Goal: Task Accomplishment & Management: Complete application form

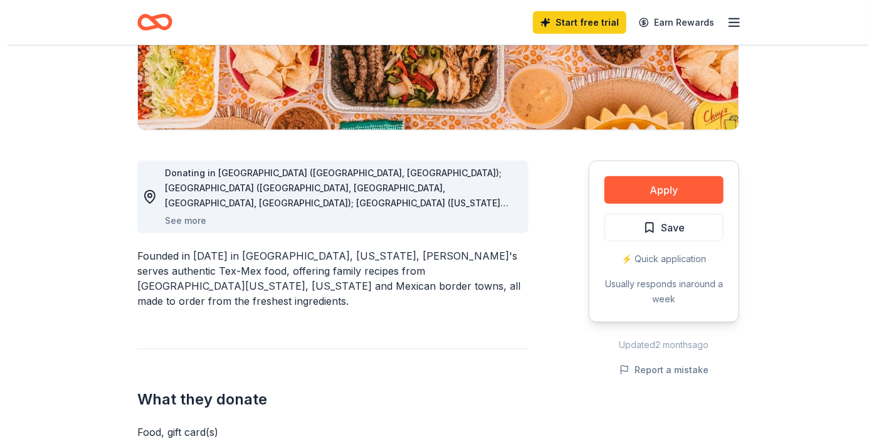
scroll to position [282, 0]
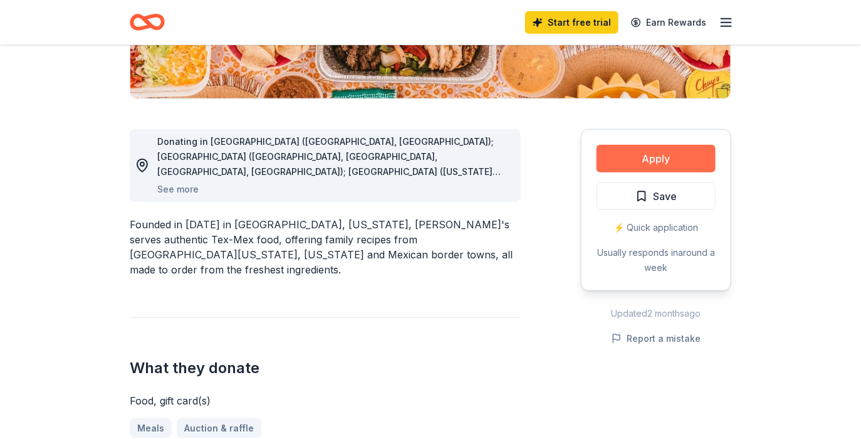
click at [637, 154] on button "Apply" at bounding box center [656, 159] width 119 height 28
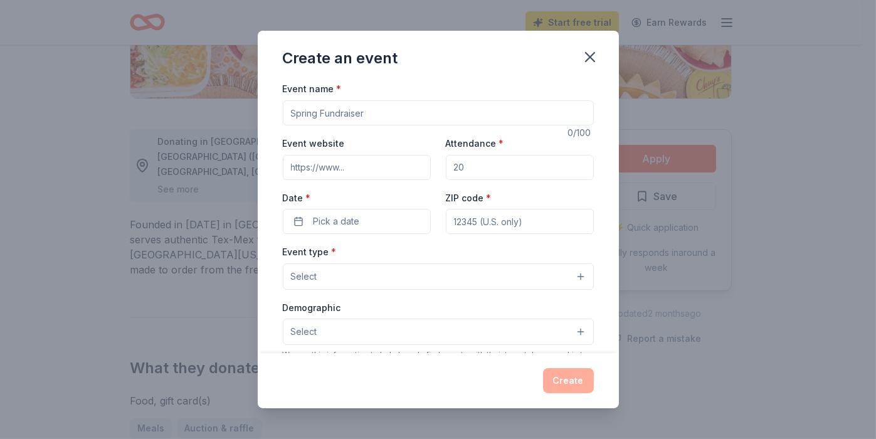
click at [354, 116] on input "Event name *" at bounding box center [438, 112] width 311 height 25
type input "Denim & Diamonds: Beyond The Stars"
click at [379, 174] on input "Event website" at bounding box center [357, 167] width 148 height 25
type input "w"
paste input "[URL][DOMAIN_NAME]"
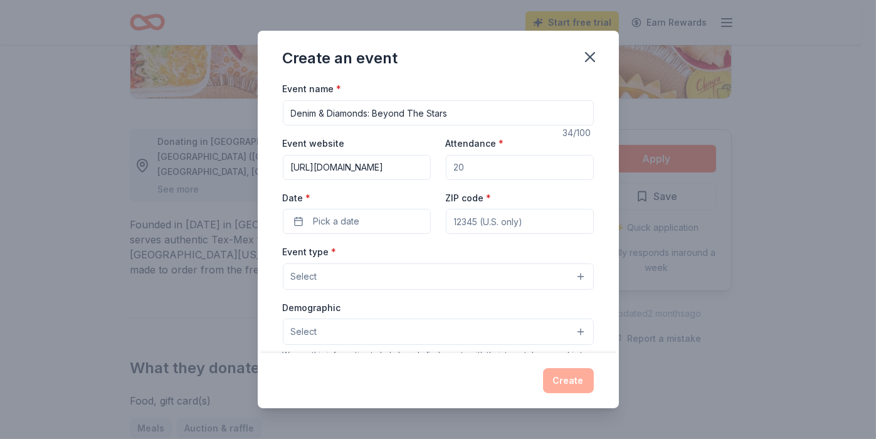
type input "[URL][DOMAIN_NAME]"
click at [472, 160] on input "Attendance *" at bounding box center [520, 167] width 148 height 25
type input "100"
click at [335, 219] on span "Pick a date" at bounding box center [336, 221] width 46 height 15
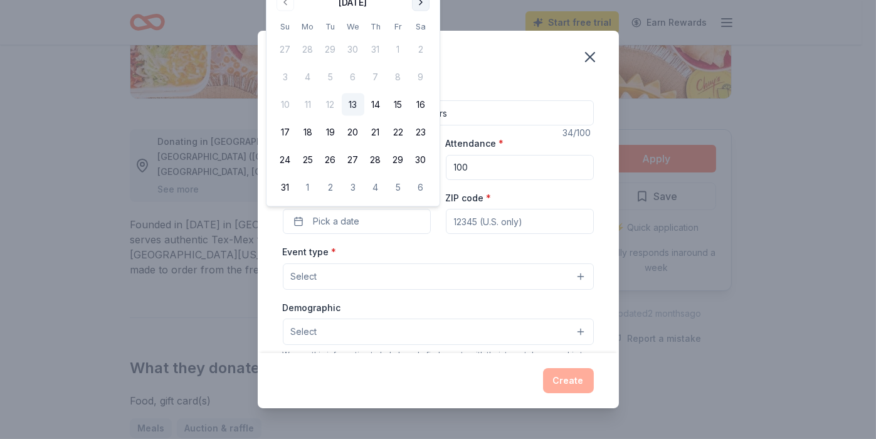
click at [418, 5] on button "Go to next month" at bounding box center [421, 3] width 18 height 18
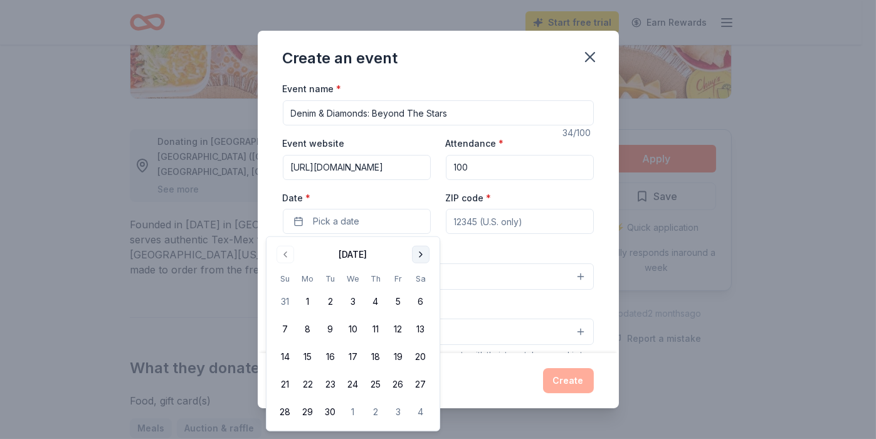
click at [419, 252] on button "Go to next month" at bounding box center [421, 255] width 18 height 18
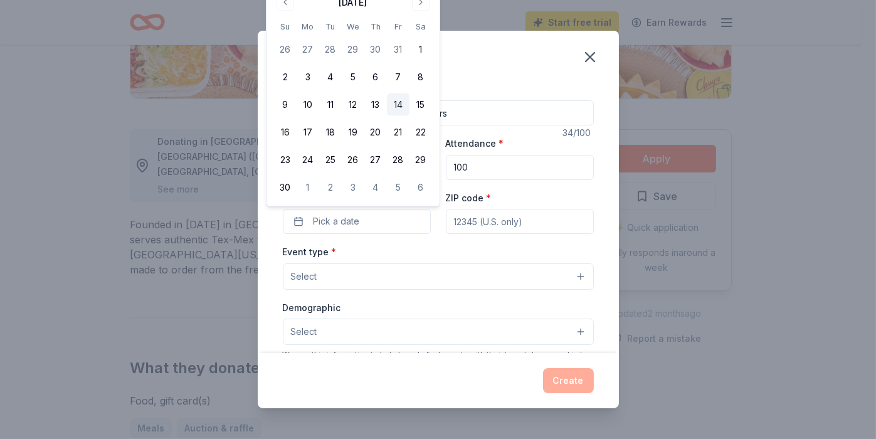
click at [398, 105] on button "14" at bounding box center [398, 104] width 23 height 23
click at [397, 105] on button "14" at bounding box center [398, 104] width 23 height 23
click at [392, 103] on button "14" at bounding box center [398, 104] width 23 height 23
click at [394, 102] on button "14" at bounding box center [398, 104] width 23 height 23
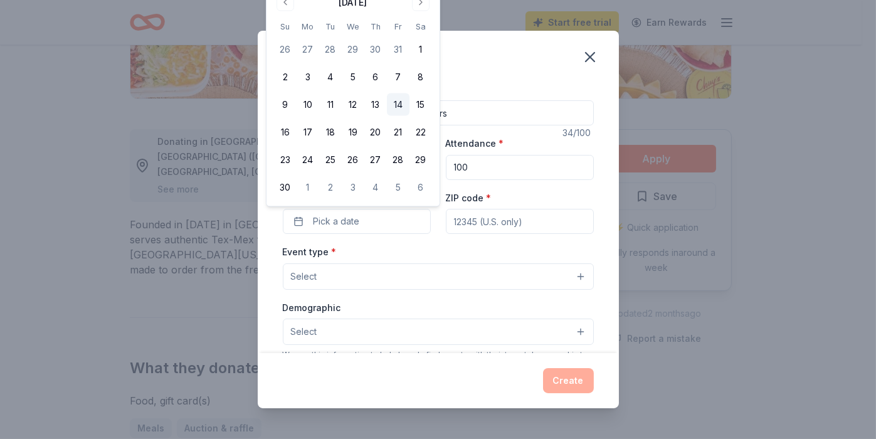
click at [394, 103] on button "14" at bounding box center [398, 104] width 23 height 23
click at [396, 103] on button "14" at bounding box center [398, 104] width 23 height 23
click at [396, 102] on button "14" at bounding box center [398, 104] width 23 height 23
click at [177, 154] on div "Create an event Event name * Denim & Diamonds: Beyond The Stars 34 /100 Event w…" at bounding box center [438, 219] width 876 height 439
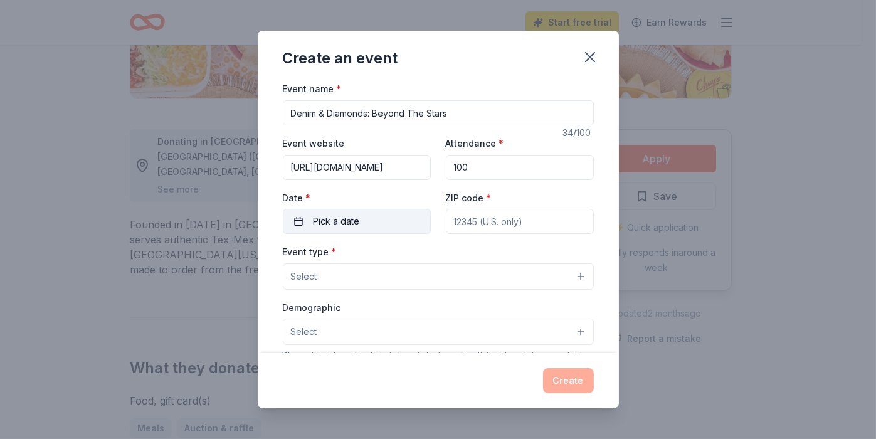
click at [295, 221] on button "Pick a date" at bounding box center [357, 221] width 148 height 25
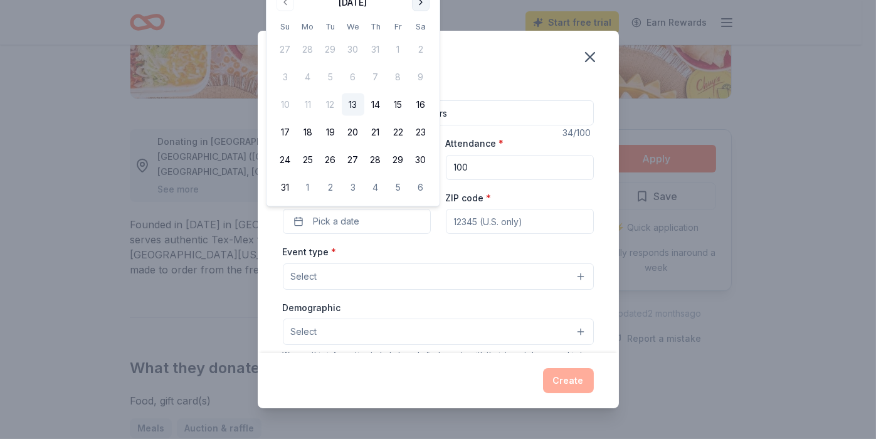
click at [428, 4] on button "Go to next month" at bounding box center [421, 3] width 18 height 18
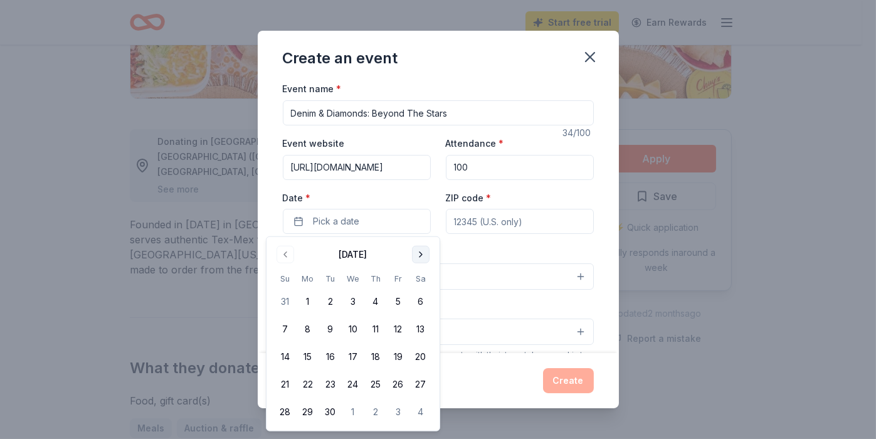
click at [423, 250] on button "Go to next month" at bounding box center [421, 255] width 18 height 18
click at [424, 251] on button "Go to next month" at bounding box center [421, 255] width 18 height 18
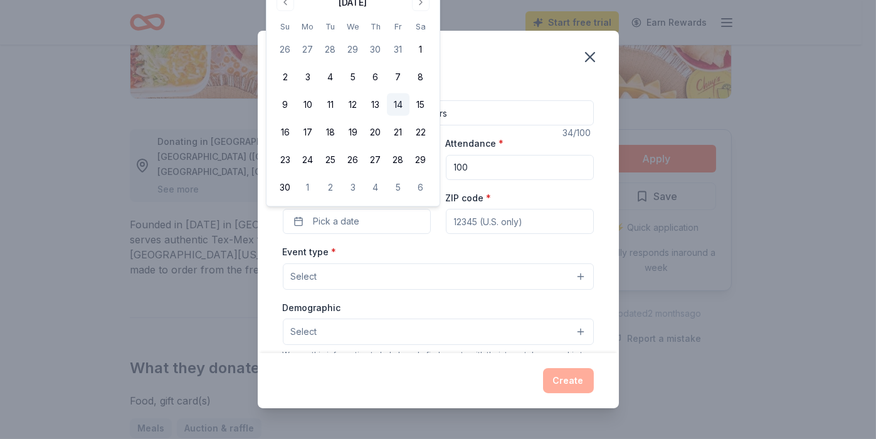
click at [396, 105] on button "14" at bounding box center [398, 104] width 23 height 23
click at [394, 104] on button "14" at bounding box center [398, 104] width 23 height 23
click at [192, 172] on div "Create an event Event name * Denim & Diamonds: Beyond The Stars 34 /100 Event w…" at bounding box center [438, 219] width 876 height 439
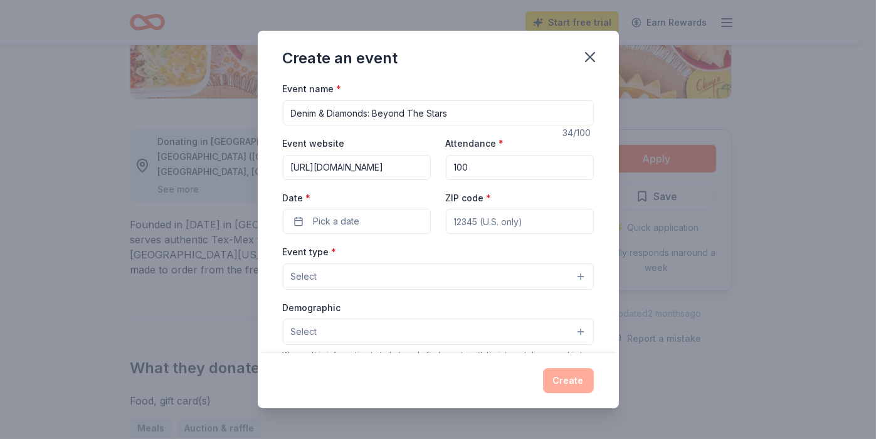
click at [477, 224] on input "ZIP code *" at bounding box center [520, 221] width 148 height 25
type input "33309"
click at [340, 219] on span "Pick a date" at bounding box center [336, 221] width 46 height 15
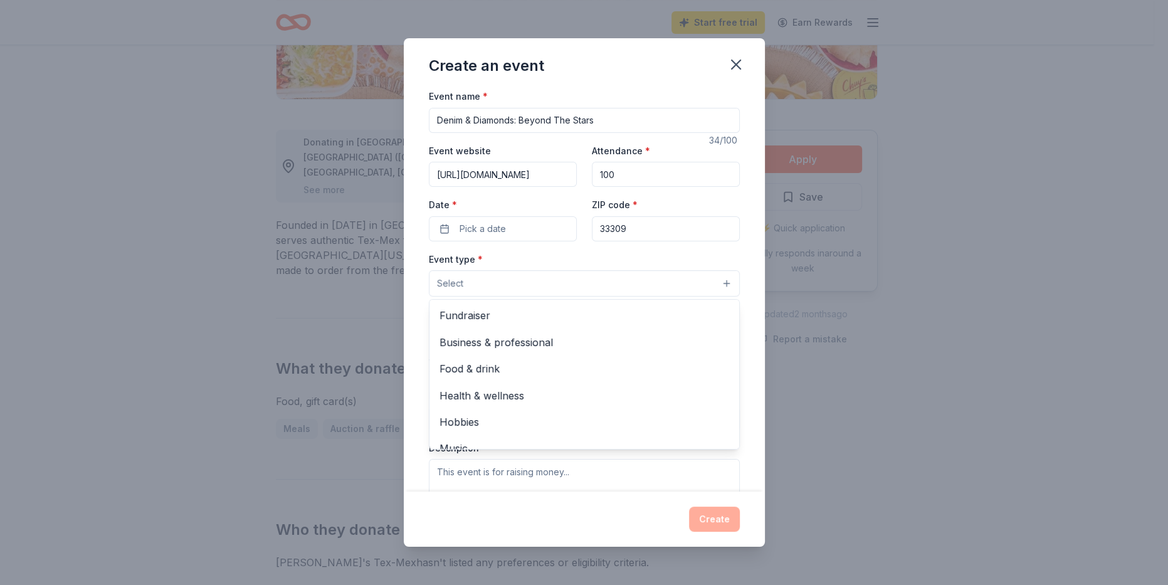
click at [455, 281] on span "Select" at bounding box center [450, 283] width 26 height 15
click at [489, 315] on span "Fundraiser" at bounding box center [584, 315] width 290 height 16
click at [495, 221] on div "Event name * Denim & Diamonds: Beyond The Stars 34 /100 Event website [URL][DOM…" at bounding box center [584, 378] width 311 height 581
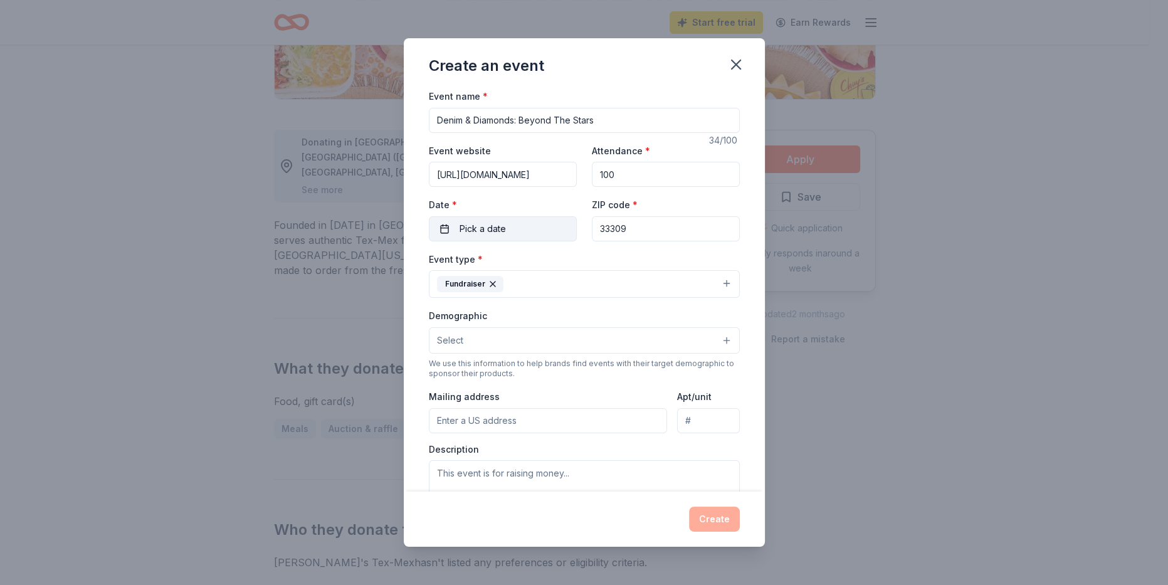
click at [492, 223] on span "Pick a date" at bounding box center [483, 228] width 46 height 15
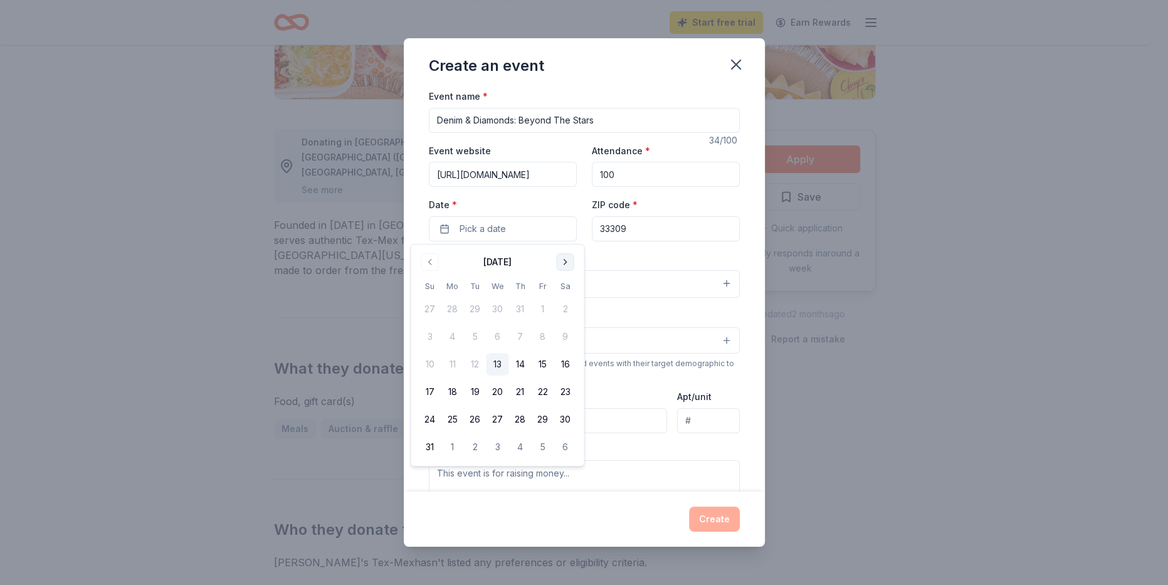
click at [566, 253] on button "Go to next month" at bounding box center [566, 262] width 18 height 18
click at [542, 364] on button "14" at bounding box center [543, 364] width 23 height 23
click at [541, 364] on button "14" at bounding box center [543, 364] width 23 height 23
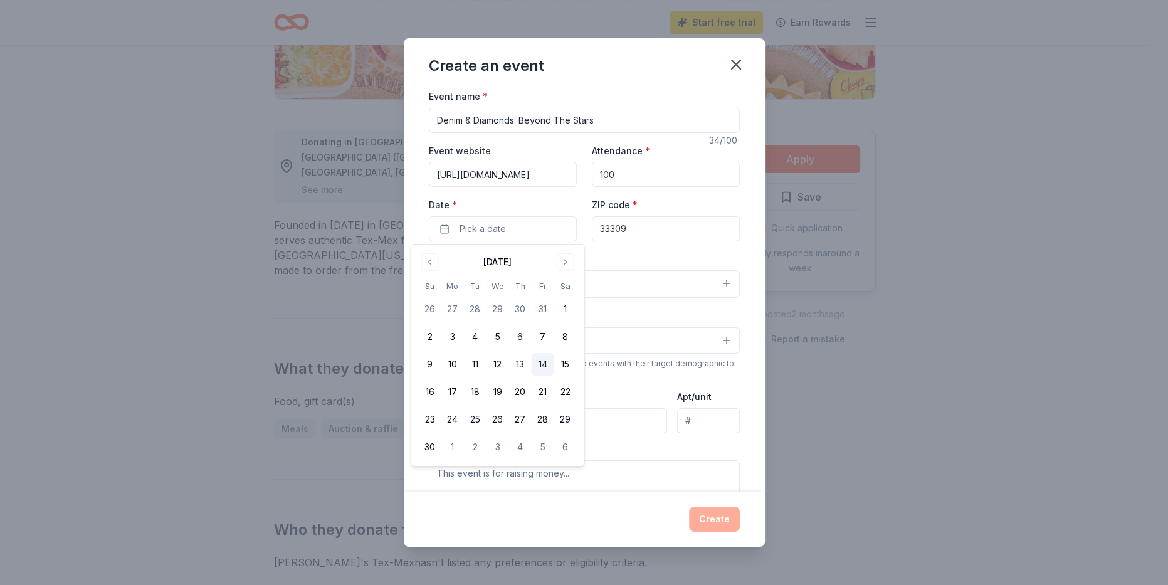
click at [541, 364] on button "14" at bounding box center [543, 364] width 23 height 23
click at [515, 226] on button "[DATE]" at bounding box center [503, 228] width 148 height 25
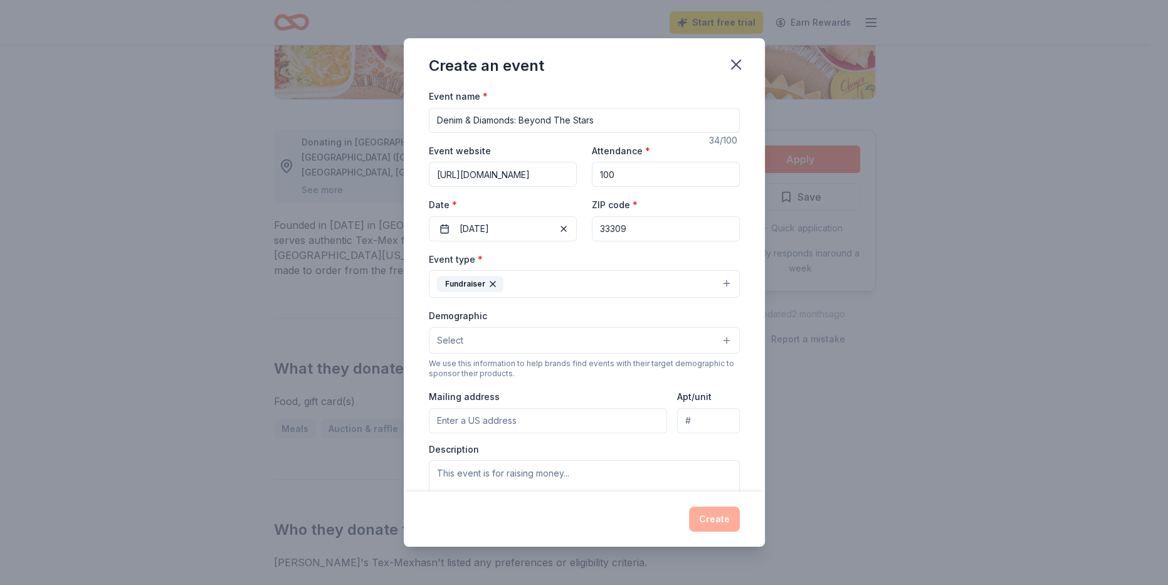
click at [468, 341] on button "Select" at bounding box center [584, 340] width 311 height 26
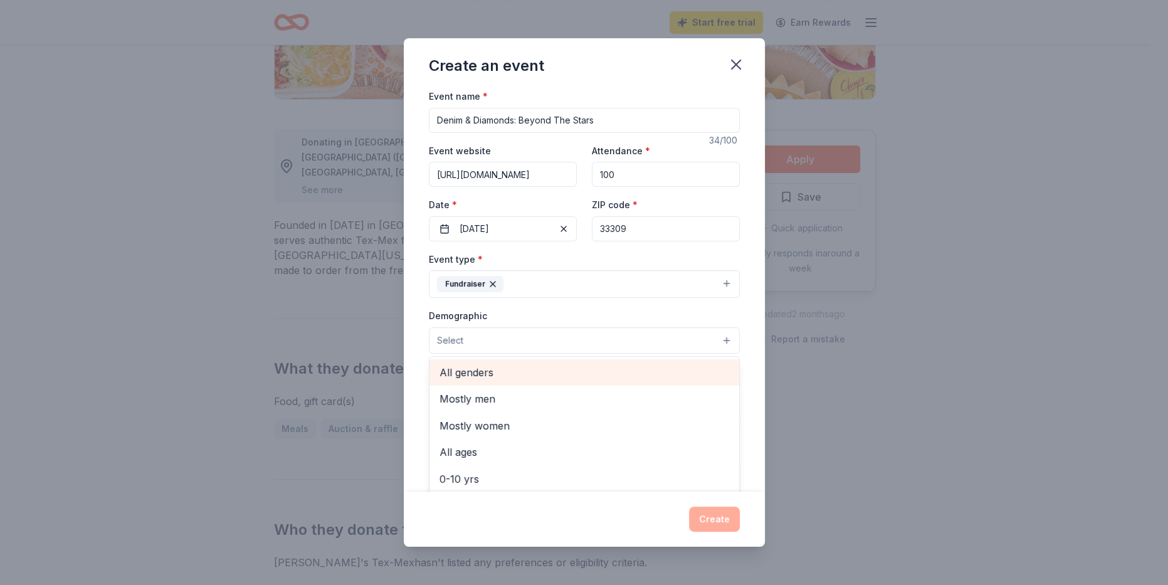
click at [478, 367] on span "All genders" at bounding box center [584, 372] width 290 height 16
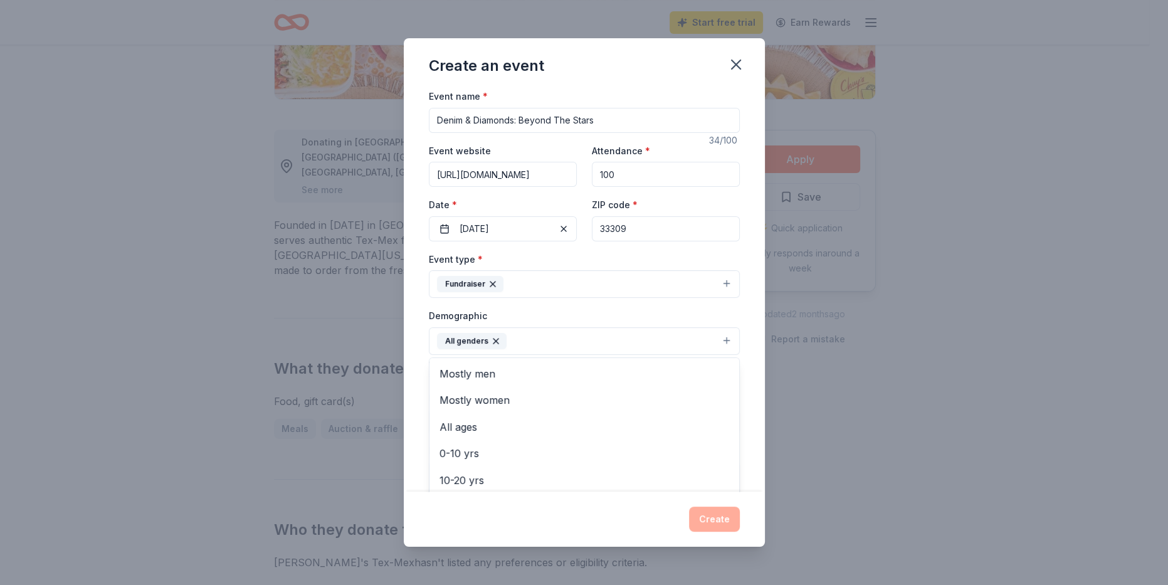
click at [528, 331] on button "All genders" at bounding box center [584, 341] width 311 height 28
click at [530, 332] on button "All genders" at bounding box center [584, 341] width 311 height 28
click at [499, 419] on span "All ages" at bounding box center [584, 427] width 290 height 16
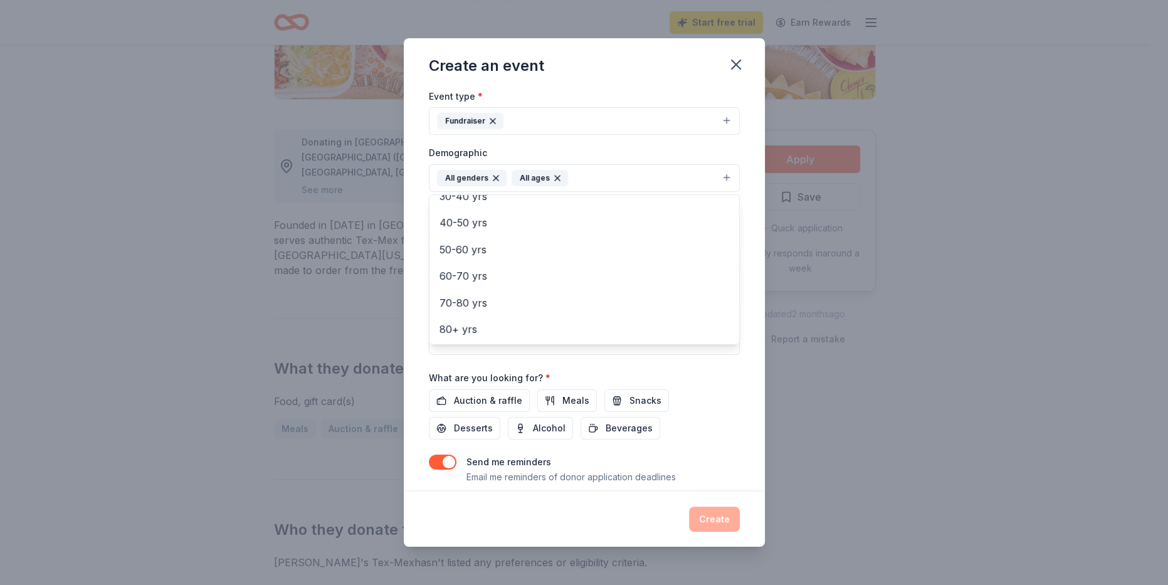
scroll to position [198, 0]
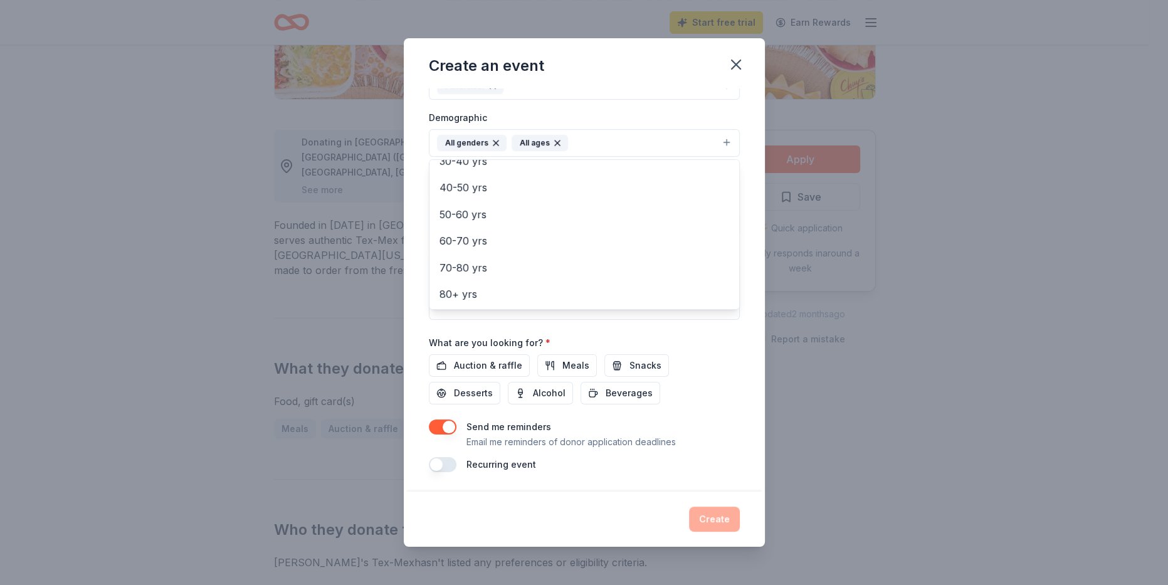
click at [496, 359] on div "Event name * Denim & Diamonds: Beyond The Stars 34 /100 Event website [URL][DOM…" at bounding box center [584, 181] width 311 height 582
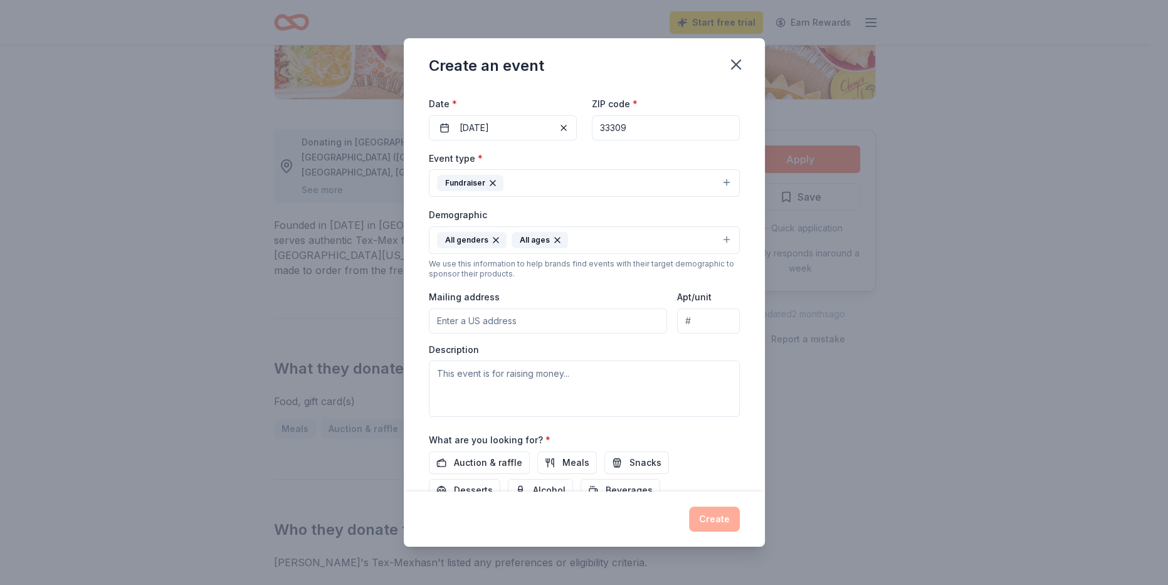
scroll to position [73, 0]
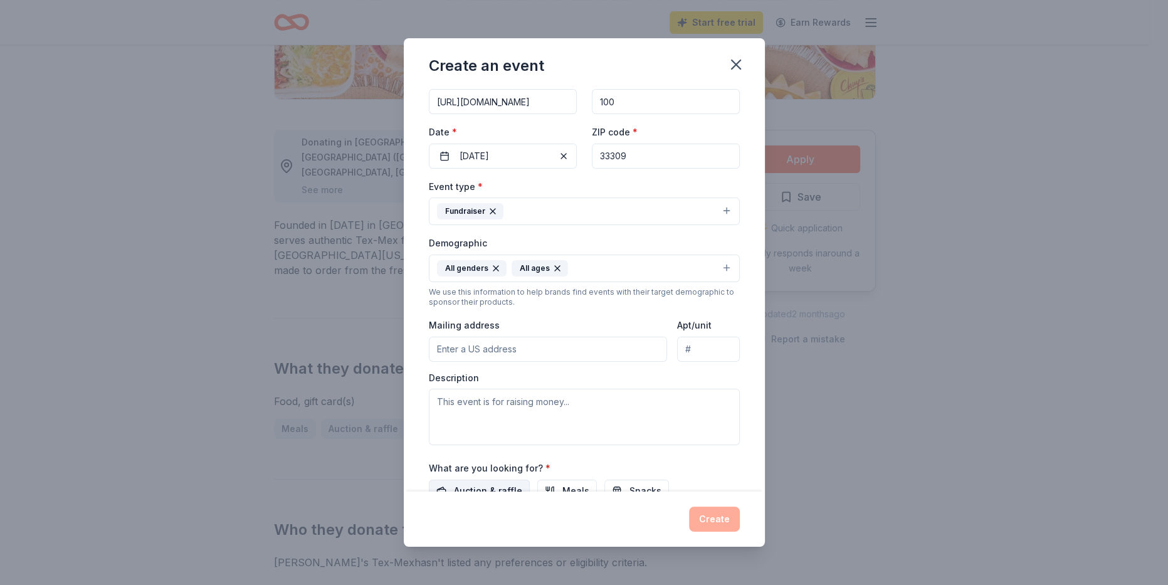
click at [478, 438] on span "Auction & raffle" at bounding box center [488, 490] width 68 height 15
click at [609, 438] on button "Snacks" at bounding box center [636, 491] width 65 height 23
click at [608, 438] on button "Snacks" at bounding box center [636, 491] width 65 height 23
click at [609, 438] on button "Snacks" at bounding box center [636, 491] width 65 height 23
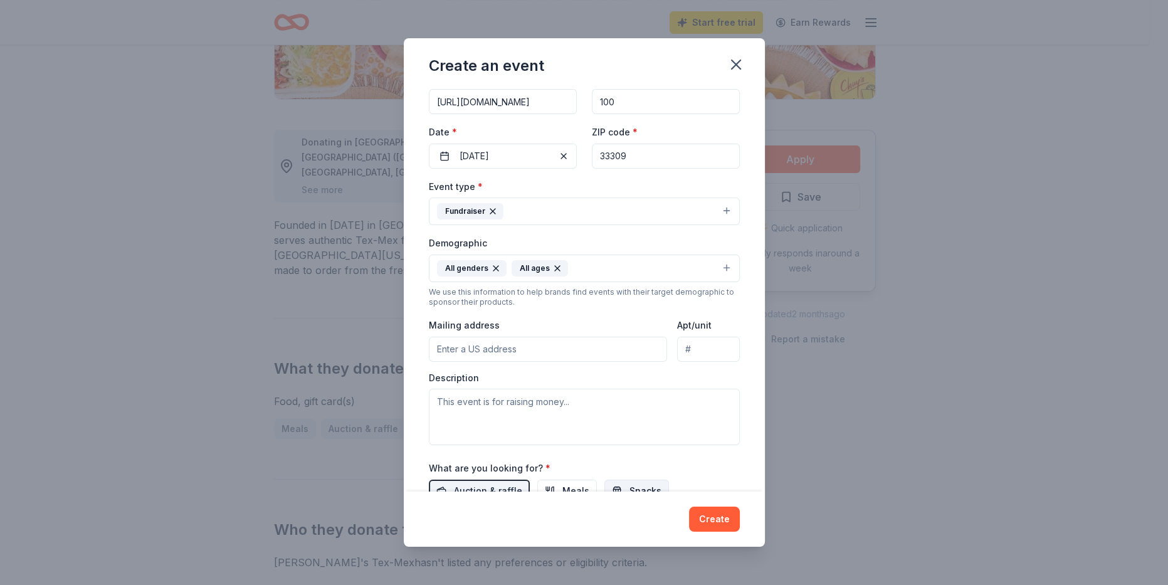
click at [608, 438] on button "Snacks" at bounding box center [636, 491] width 65 height 23
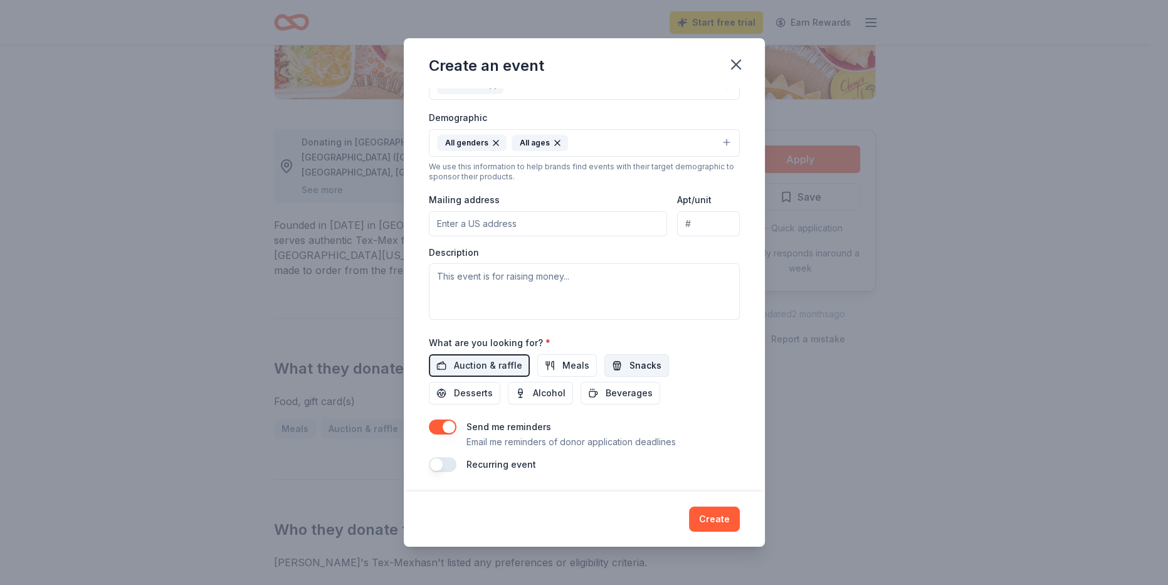
click at [610, 366] on button "Snacks" at bounding box center [636, 365] width 65 height 23
click at [671, 354] on div "Auction & raffle Meals Snacks Desserts Alcohol Beverages" at bounding box center [584, 379] width 311 height 50
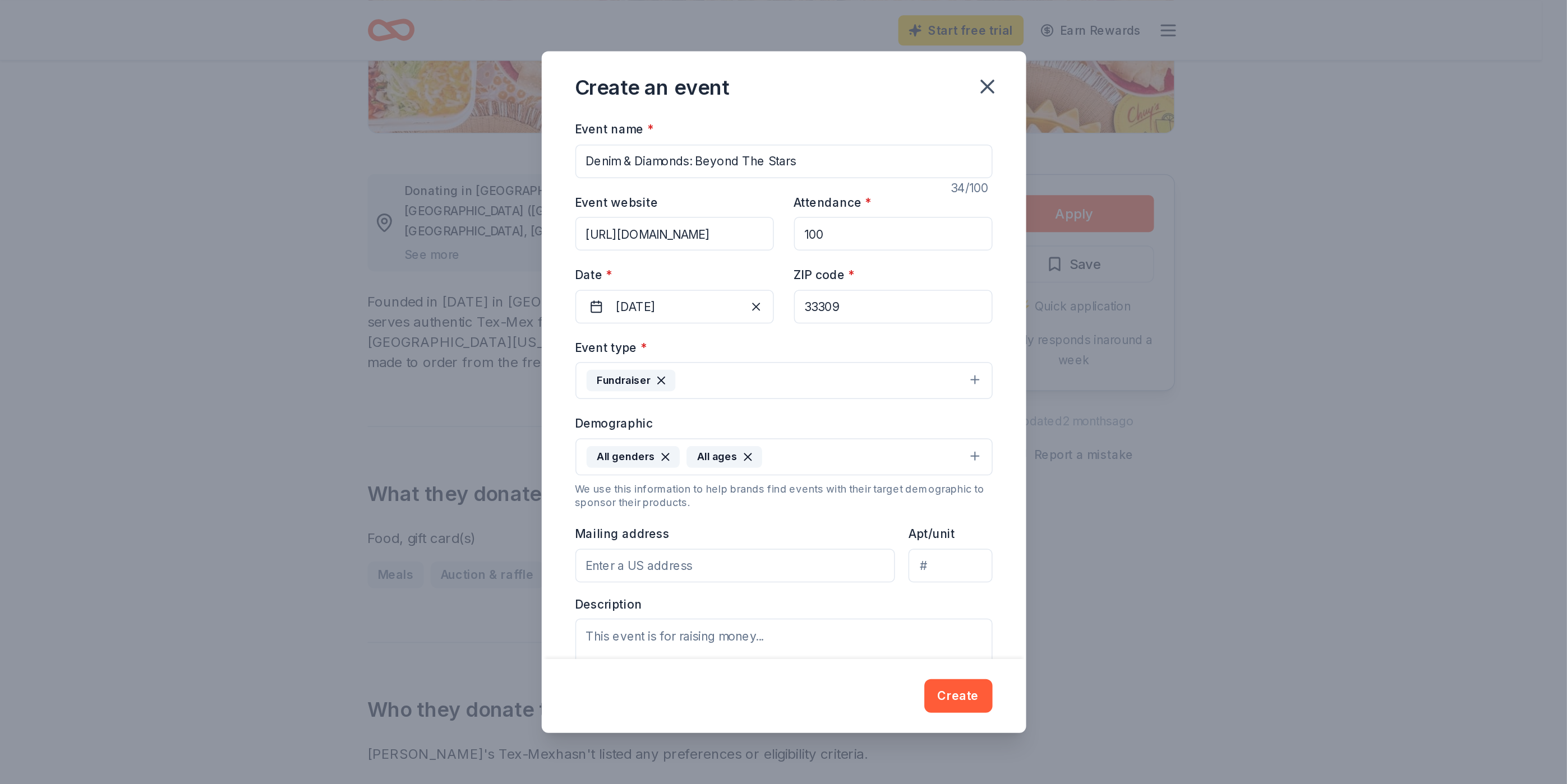
scroll to position [252, 0]
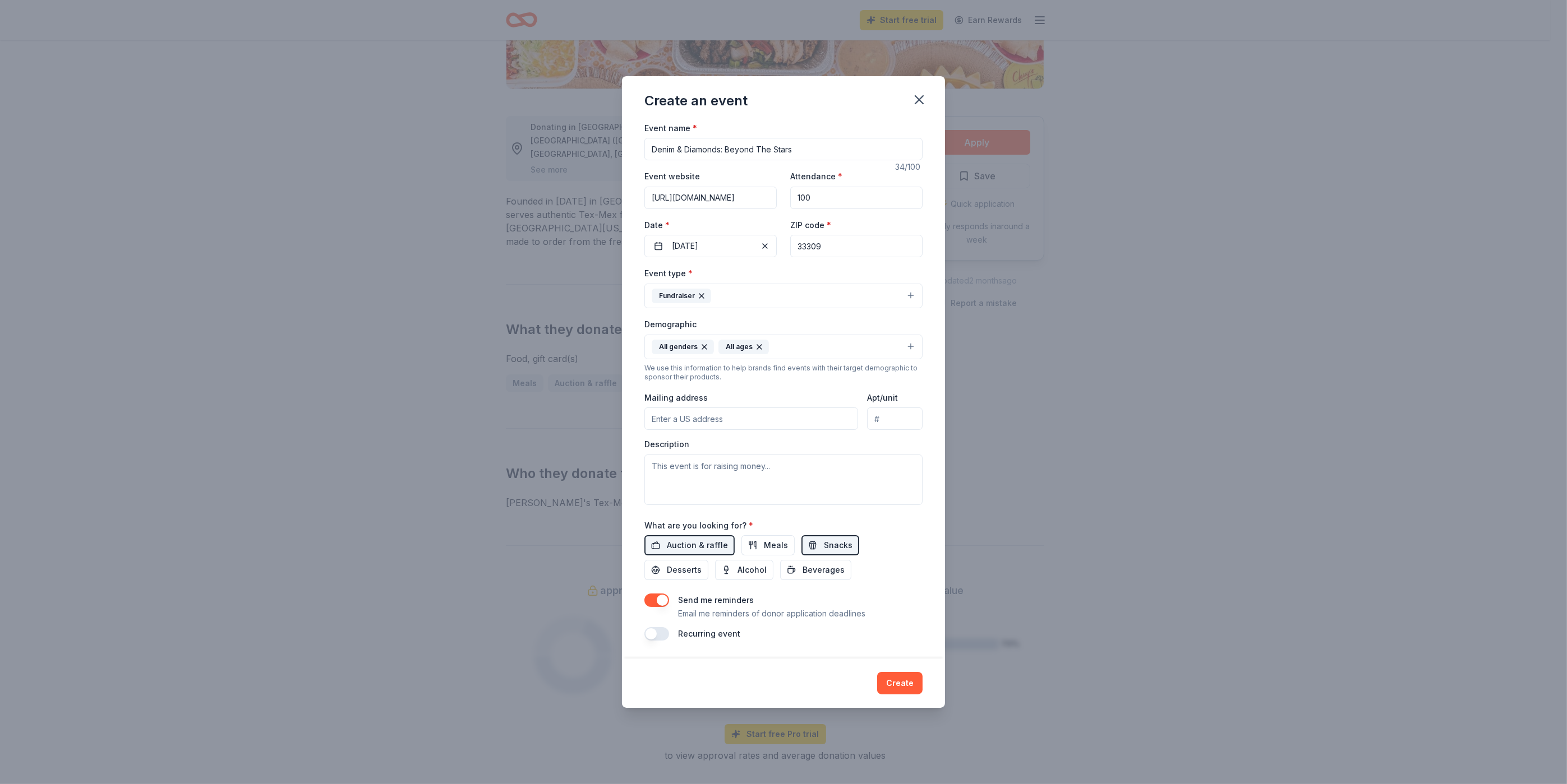
click at [707, 392] on input "Mailing address" at bounding box center [750, 418] width 214 height 22
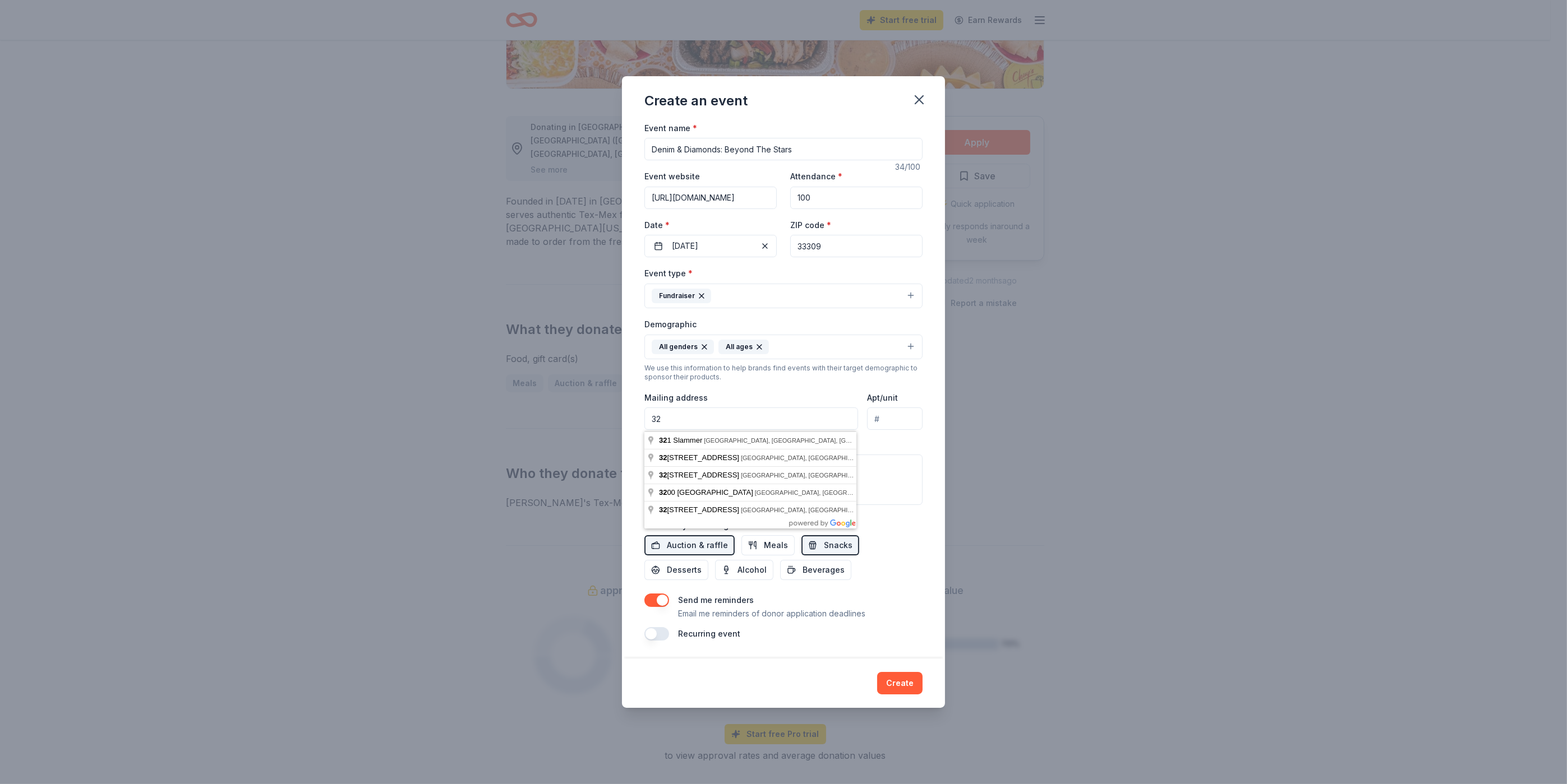
type input "[STREET_ADDRESS]"
click at [770, 391] on div "Event type * Fundraiser Demographic All genders All ages We use this informatio…" at bounding box center [783, 385] width 278 height 238
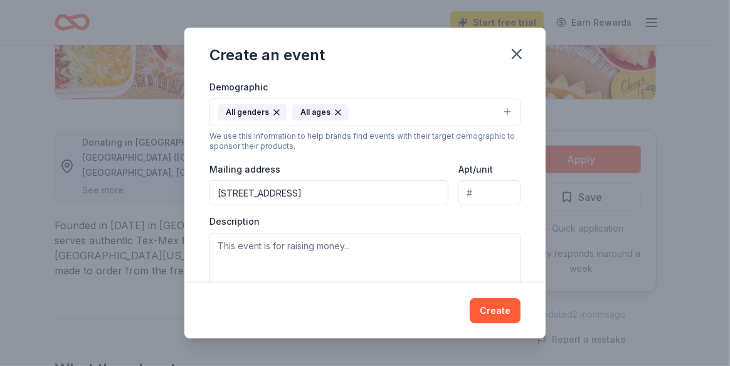
scroll to position [235, 0]
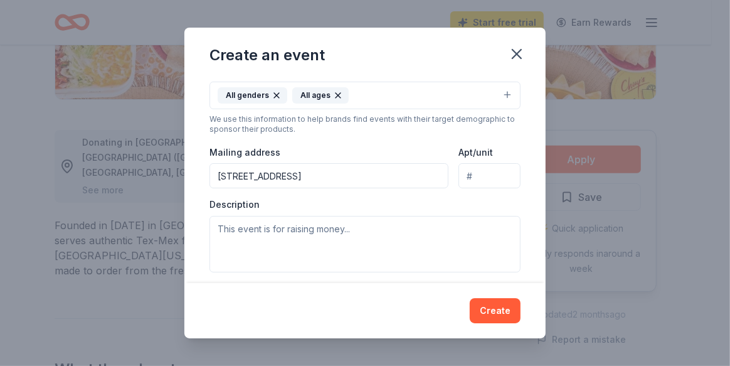
click at [459, 173] on input "Apt/unit" at bounding box center [489, 175] width 62 height 25
type input "Suite 602"
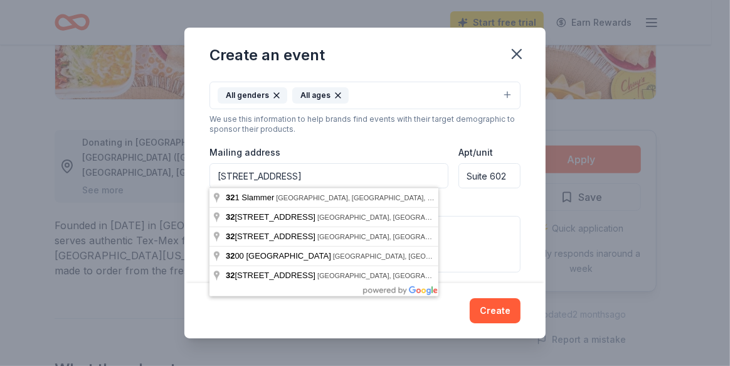
click at [368, 177] on input "[STREET_ADDRESS]" at bounding box center [328, 175] width 239 height 25
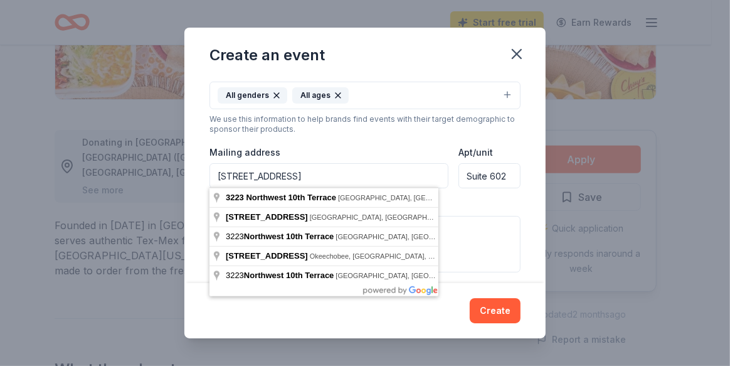
type input "[STREET_ADDRESS]"
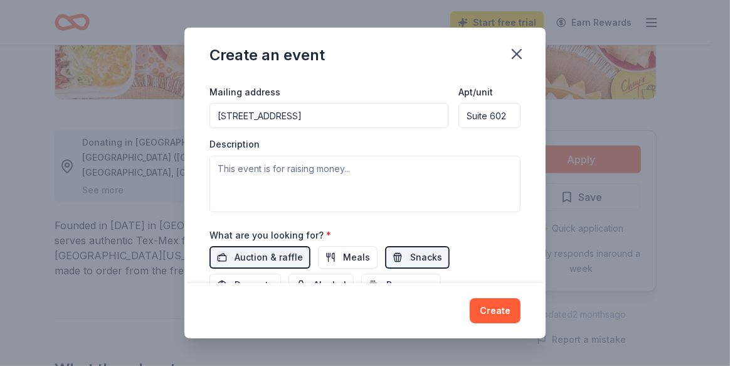
scroll to position [313, 0]
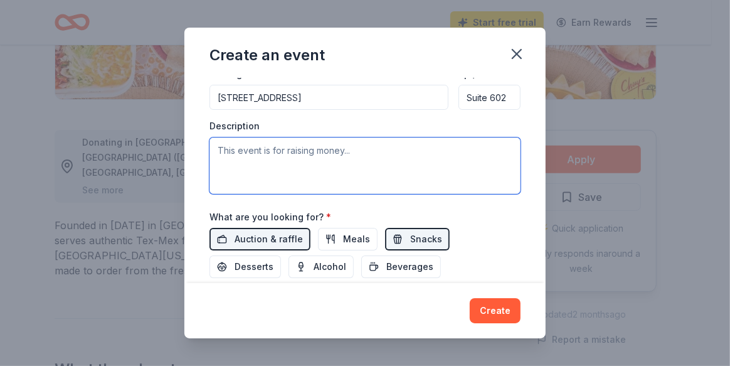
click at [288, 164] on textarea at bounding box center [364, 165] width 311 height 56
paste textarea "This year, Denim & Diamonds event is scheduled for [DATE] and will once again f…"
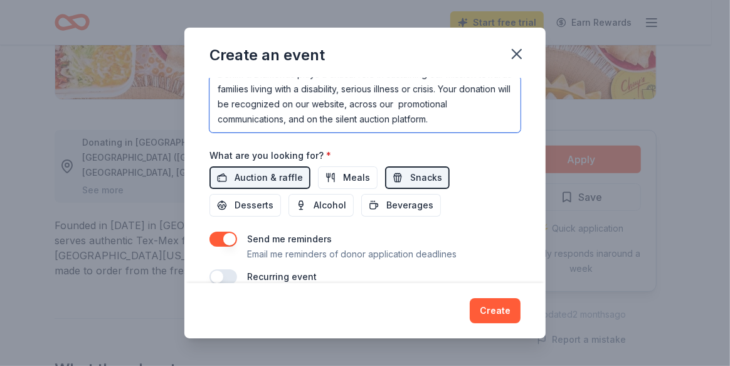
scroll to position [391, 0]
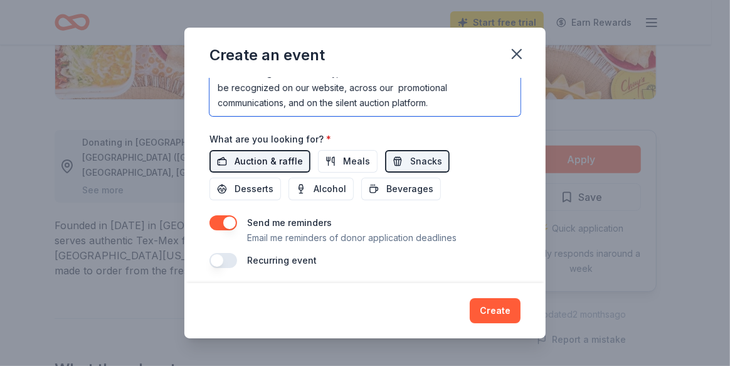
type textarea "This year, Denim & Diamonds event is scheduled for [DATE] and will once again f…"
click at [259, 159] on span "Auction & raffle" at bounding box center [268, 161] width 68 height 15
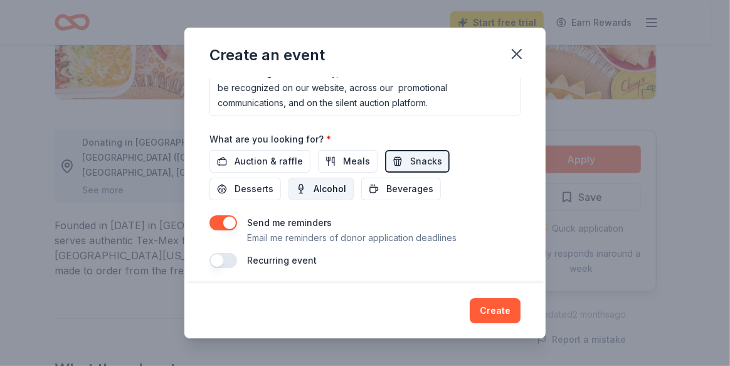
click at [326, 186] on span "Alcohol" at bounding box center [329, 188] width 33 height 15
click at [228, 218] on button "button" at bounding box center [223, 222] width 28 height 15
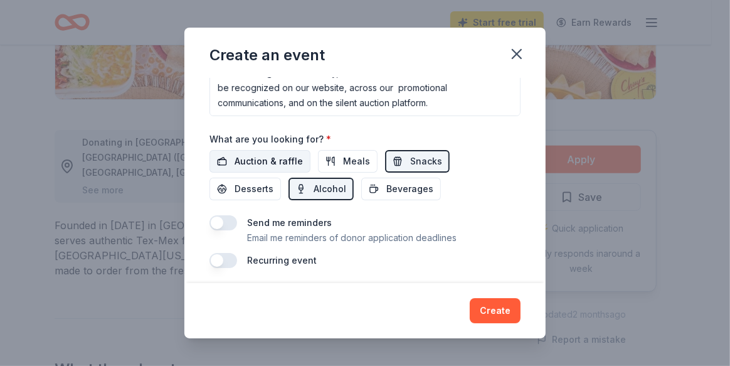
click at [240, 159] on span "Auction & raffle" at bounding box center [268, 161] width 68 height 15
click at [227, 258] on button "button" at bounding box center [223, 260] width 28 height 15
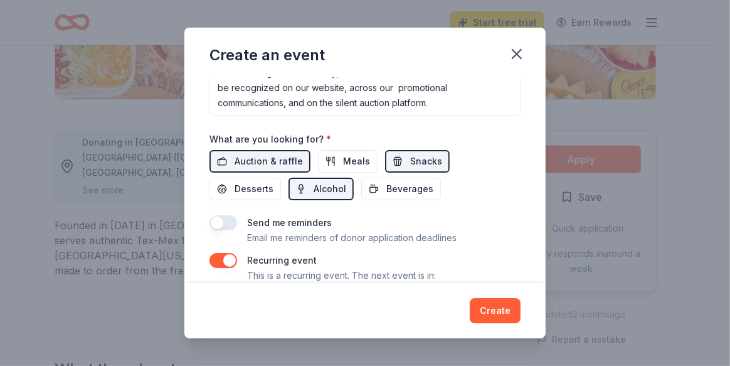
click at [228, 258] on button "button" at bounding box center [223, 260] width 28 height 15
click at [258, 255] on label "Recurring event" at bounding box center [282, 260] width 70 height 11
click at [249, 157] on span "Auction & raffle" at bounding box center [268, 161] width 68 height 15
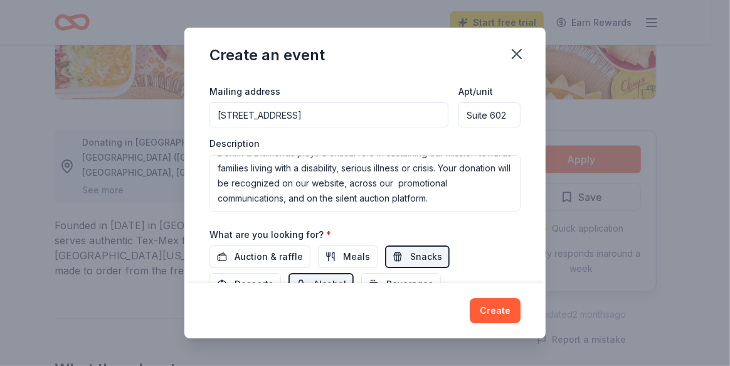
scroll to position [393, 0]
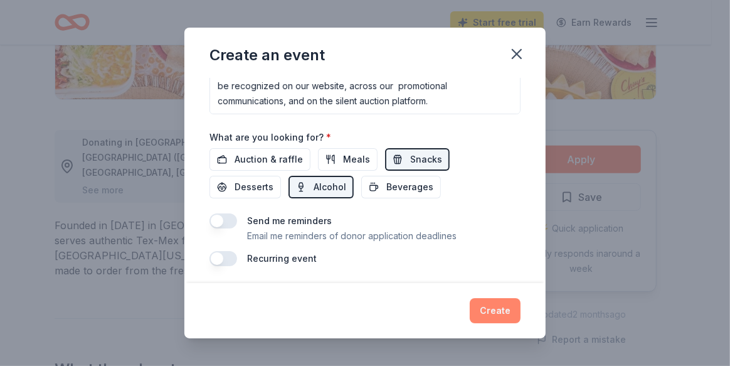
click at [492, 311] on button "Create" at bounding box center [495, 310] width 51 height 25
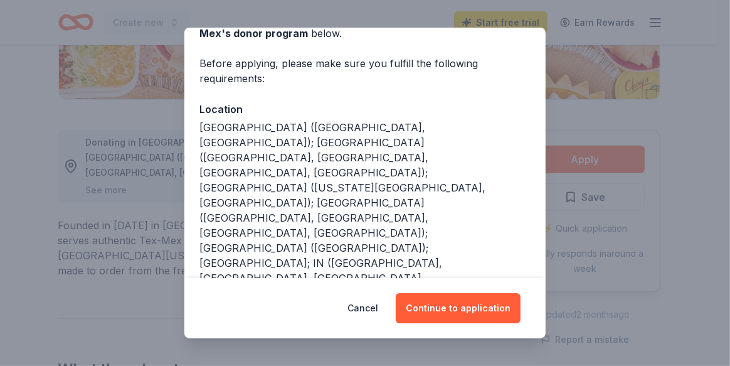
scroll to position [103, 0]
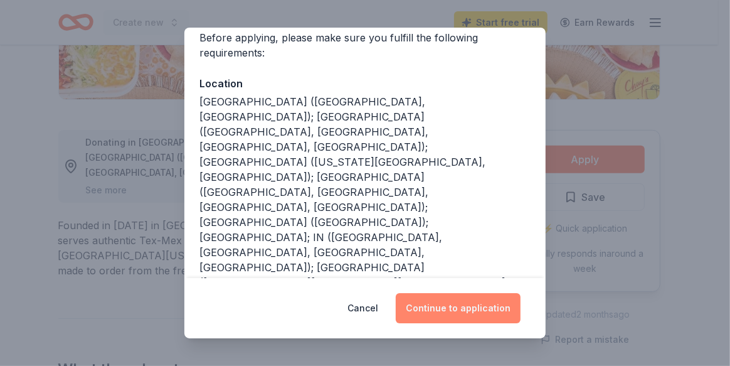
click at [439, 307] on button "Continue to application" at bounding box center [458, 308] width 125 height 30
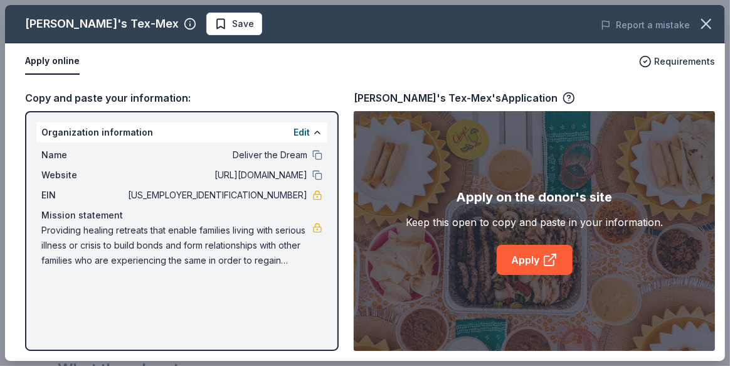
click at [523, 257] on div "[PERSON_NAME]'s Tex-Mex Save Report a mistake Apply online Requirements Copy an…" at bounding box center [365, 182] width 720 height 355
click at [550, 259] on div "[PERSON_NAME]'s Tex-Mex Save Report a mistake Apply online Requirements Copy an…" at bounding box center [365, 182] width 720 height 355
click at [550, 258] on div "[PERSON_NAME]'s Tex-Mex Save Report a mistake Apply online Requirements Copy an…" at bounding box center [365, 182] width 720 height 355
click at [522, 259] on div "[PERSON_NAME]'s Tex-Mex Save Report a mistake Apply online Requirements Copy an…" at bounding box center [365, 182] width 720 height 355
